Goal: Task Accomplishment & Management: Manage account settings

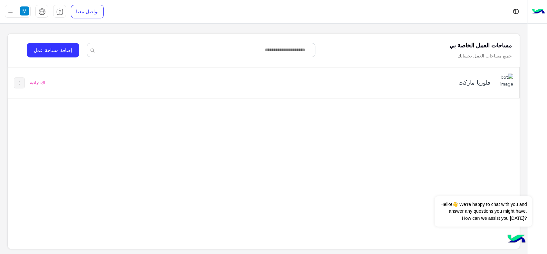
click at [124, 79] on div "فلوريا ماركت الإحترافية" at bounding box center [264, 82] width 512 height 31
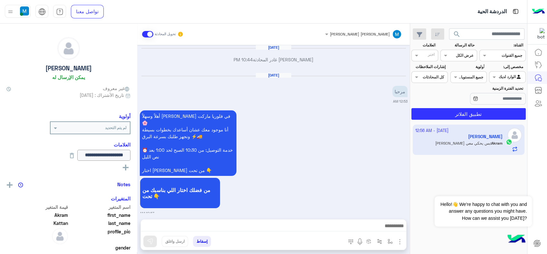
scroll to position [651, 0]
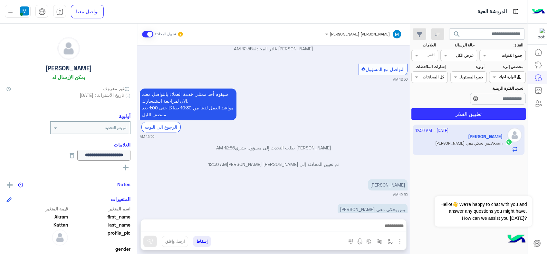
click at [205, 246] on button "إسقاط" at bounding box center [202, 241] width 18 height 11
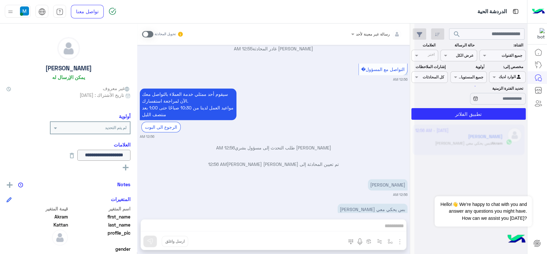
scroll to position [668, 0]
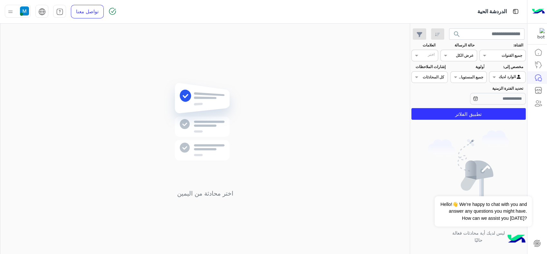
click at [24, 12] on img at bounding box center [24, 10] width 9 height 9
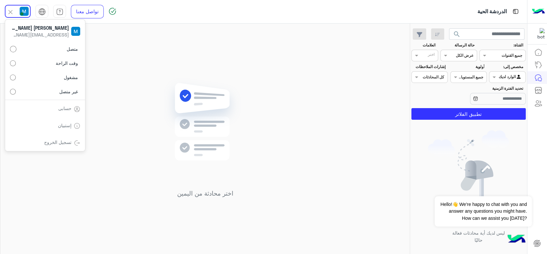
click at [54, 91] on label "غير متصل" at bounding box center [45, 91] width 70 height 12
click at [68, 144] on link "تسجيل الخروج" at bounding box center [57, 141] width 27 height 5
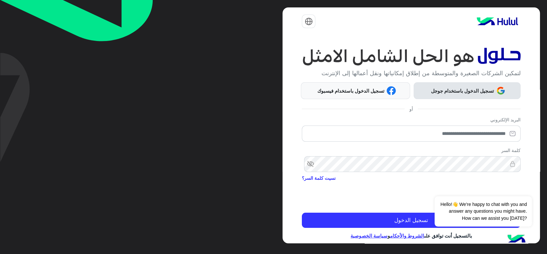
click at [472, 85] on button "تسجيل الدخول باستخدام جوجل" at bounding box center [467, 90] width 107 height 17
